Goal: Task Accomplishment & Management: Manage account settings

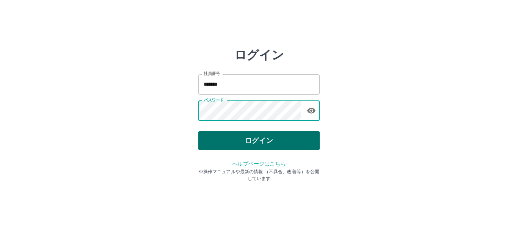
click at [268, 136] on button "ログイン" at bounding box center [258, 140] width 121 height 19
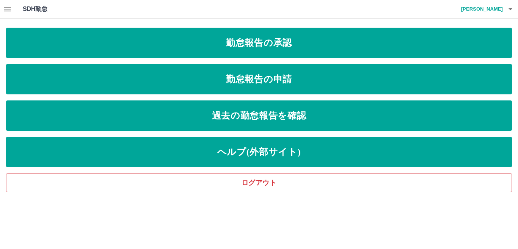
click at [12, 11] on icon "button" at bounding box center [7, 9] width 9 height 9
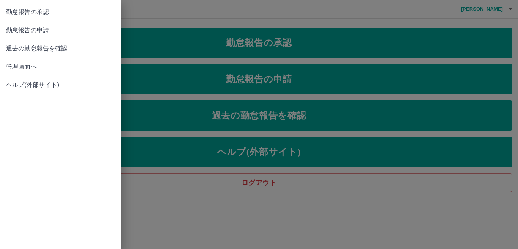
click at [32, 66] on span "管理画面へ" at bounding box center [60, 66] width 109 height 9
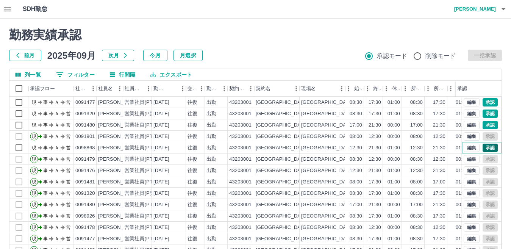
click at [483, 149] on button "承認" at bounding box center [490, 148] width 15 height 8
click at [483, 124] on button "承認" at bounding box center [490, 125] width 15 height 8
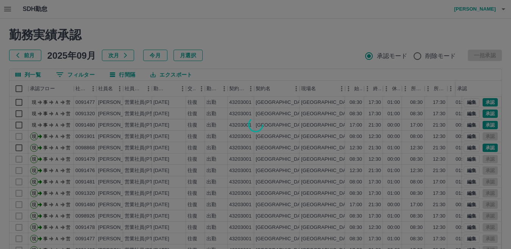
click at [482, 116] on div at bounding box center [255, 124] width 511 height 249
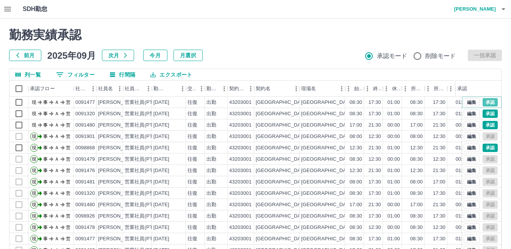
click at [483, 103] on button "承認" at bounding box center [490, 102] width 15 height 8
click at [483, 117] on button "承認" at bounding box center [490, 114] width 15 height 8
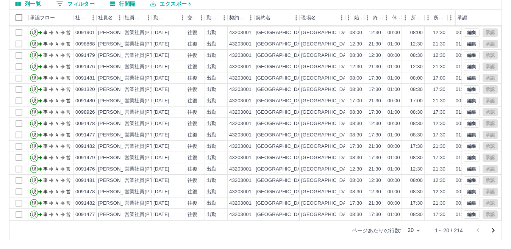
scroll to position [71, 0]
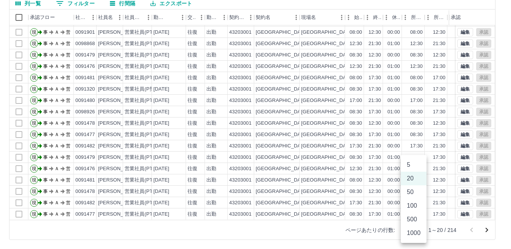
click at [412, 231] on body "SDH勤怠 中島　総一郎 勤務実績承認 前月 2025年09月 次月 今月 月選択 承認モード 削除モード 一括承認 列一覧 0 フィルター 行間隔 エクスポ…" at bounding box center [255, 89] width 511 height 320
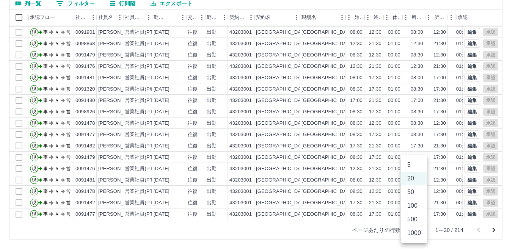
click at [412, 219] on li "500" at bounding box center [414, 220] width 26 height 14
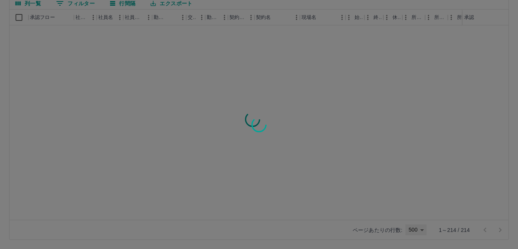
type input "***"
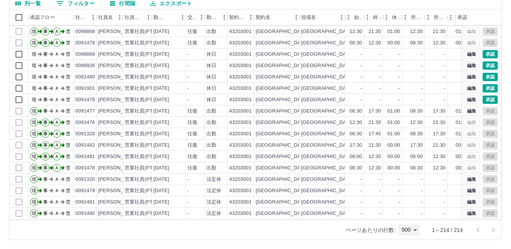
scroll to position [493, 0]
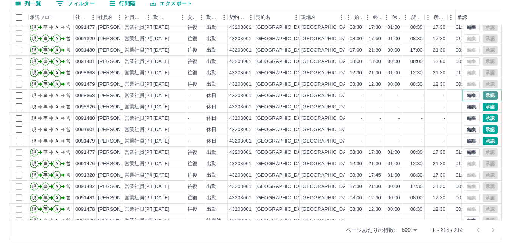
click at [486, 96] on button "承認" at bounding box center [490, 95] width 15 height 8
click at [484, 106] on button "承認" at bounding box center [490, 107] width 15 height 8
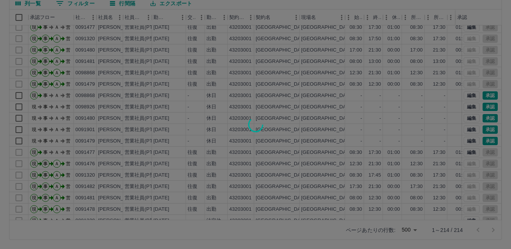
click at [483, 118] on div at bounding box center [255, 124] width 511 height 249
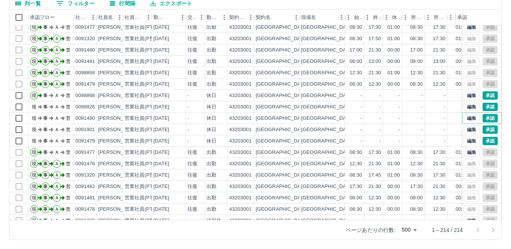
click at [483, 118] on button "承認" at bounding box center [490, 118] width 15 height 8
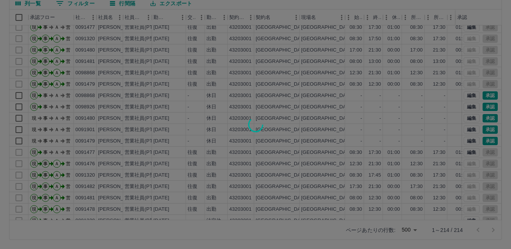
click at [482, 129] on div at bounding box center [255, 124] width 511 height 249
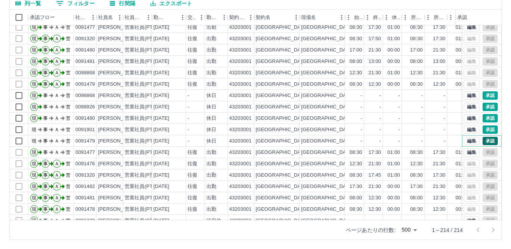
click at [483, 139] on button "承認" at bounding box center [490, 141] width 15 height 8
click at [483, 127] on button "承認" at bounding box center [490, 129] width 15 height 8
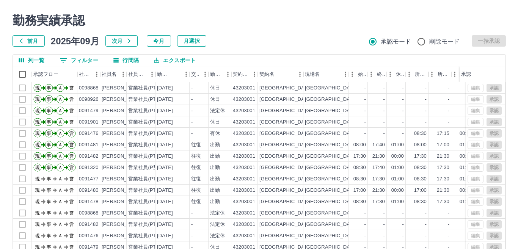
scroll to position [0, 0]
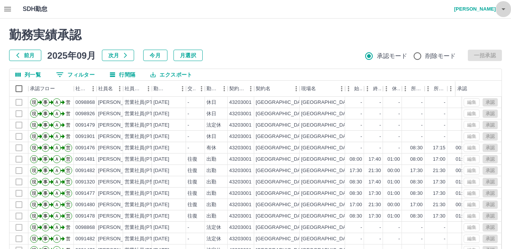
click at [502, 11] on icon "button" at bounding box center [503, 9] width 9 height 9
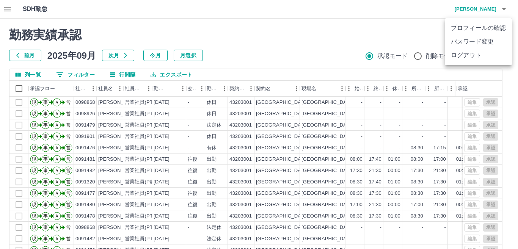
click at [470, 57] on li "ログアウト" at bounding box center [478, 56] width 67 height 14
